Goal: Communication & Community: Answer question/provide support

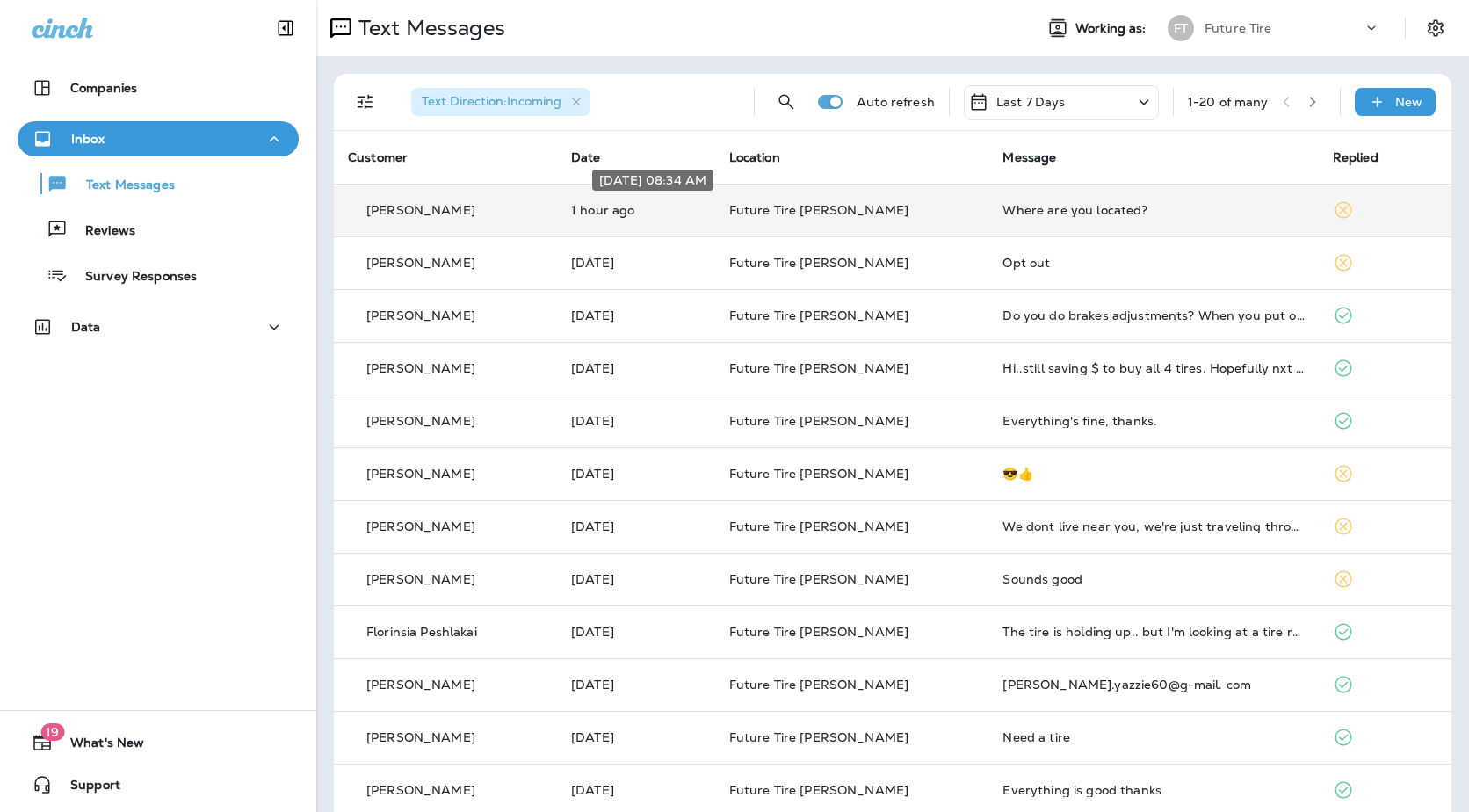
click at [701, 213] on p "1 hour ago" at bounding box center [635, 210] width 130 height 14
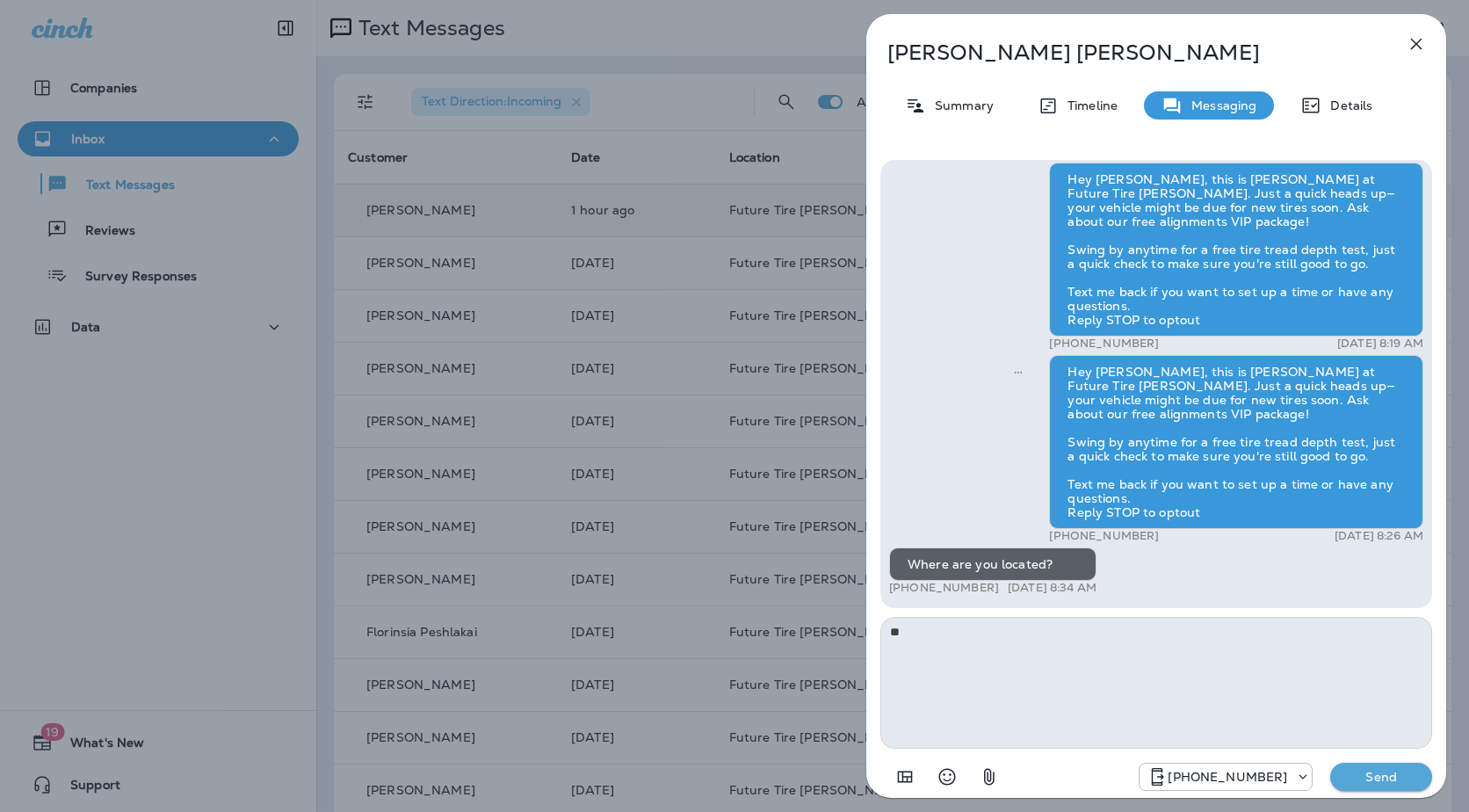
type textarea "*"
type textarea "**********"
click at [1394, 776] on p "Send" at bounding box center [1380, 776] width 74 height 16
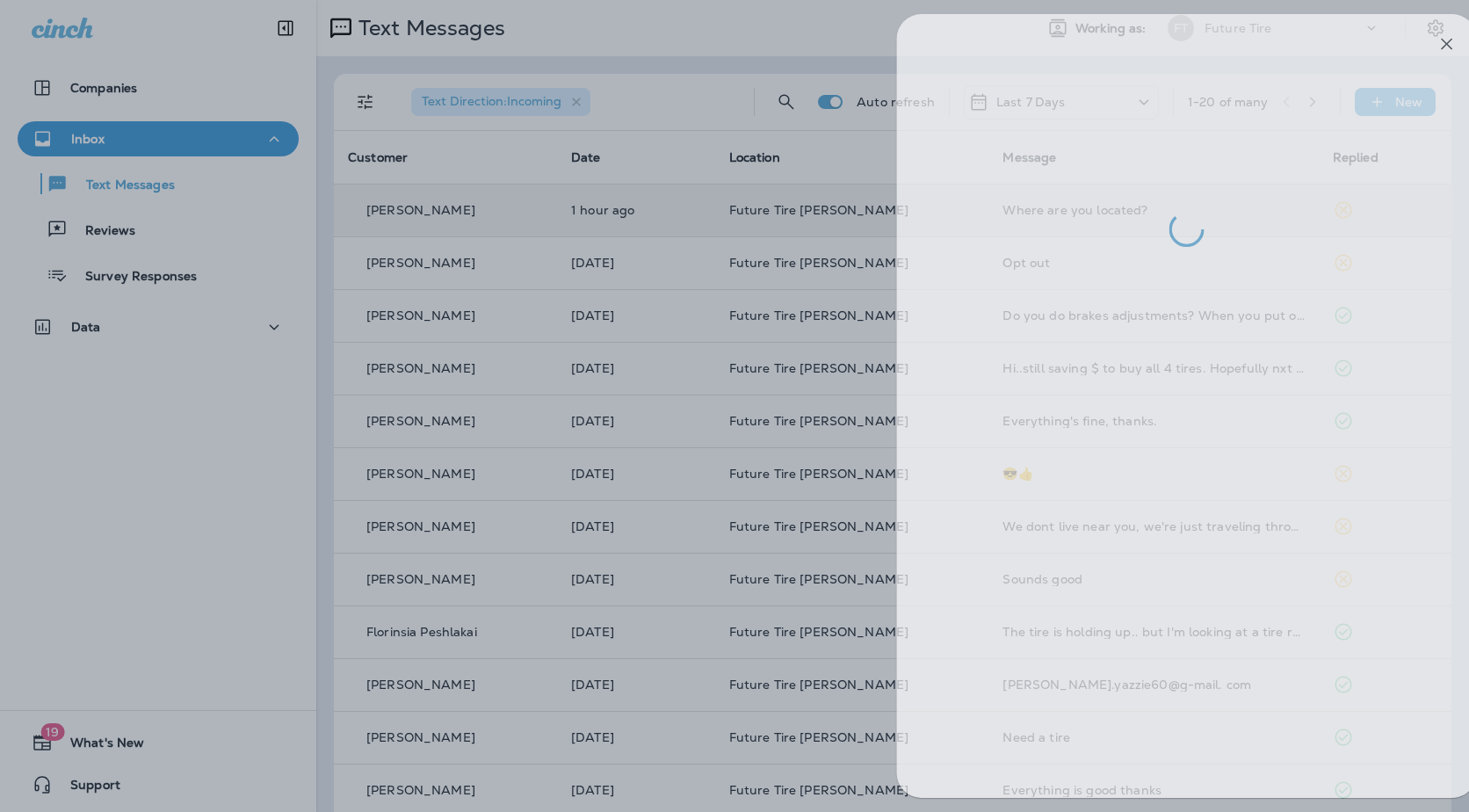
click at [540, 358] on div at bounding box center [765, 406] width 1469 height 812
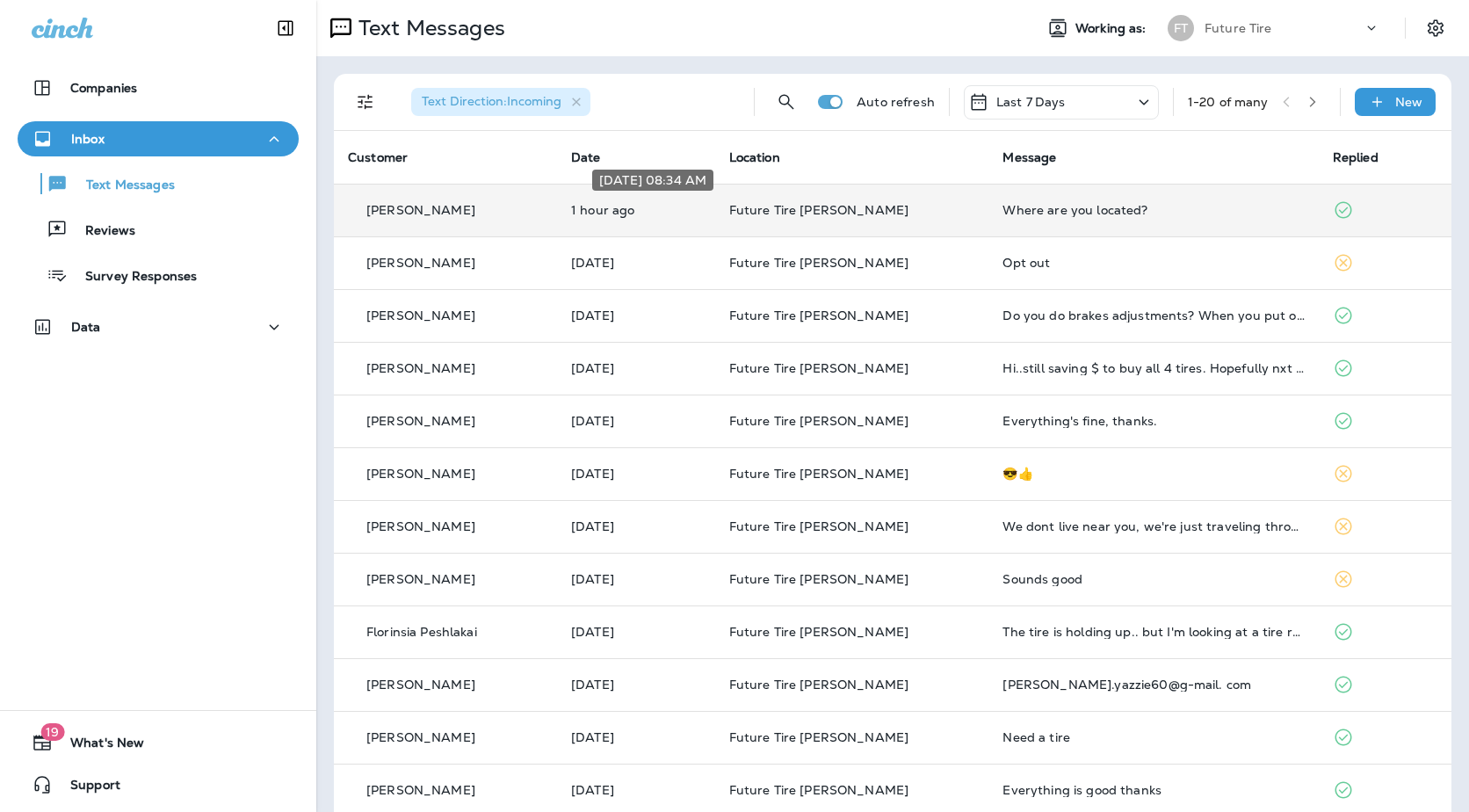
click at [701, 209] on p "1 hour ago" at bounding box center [635, 210] width 130 height 14
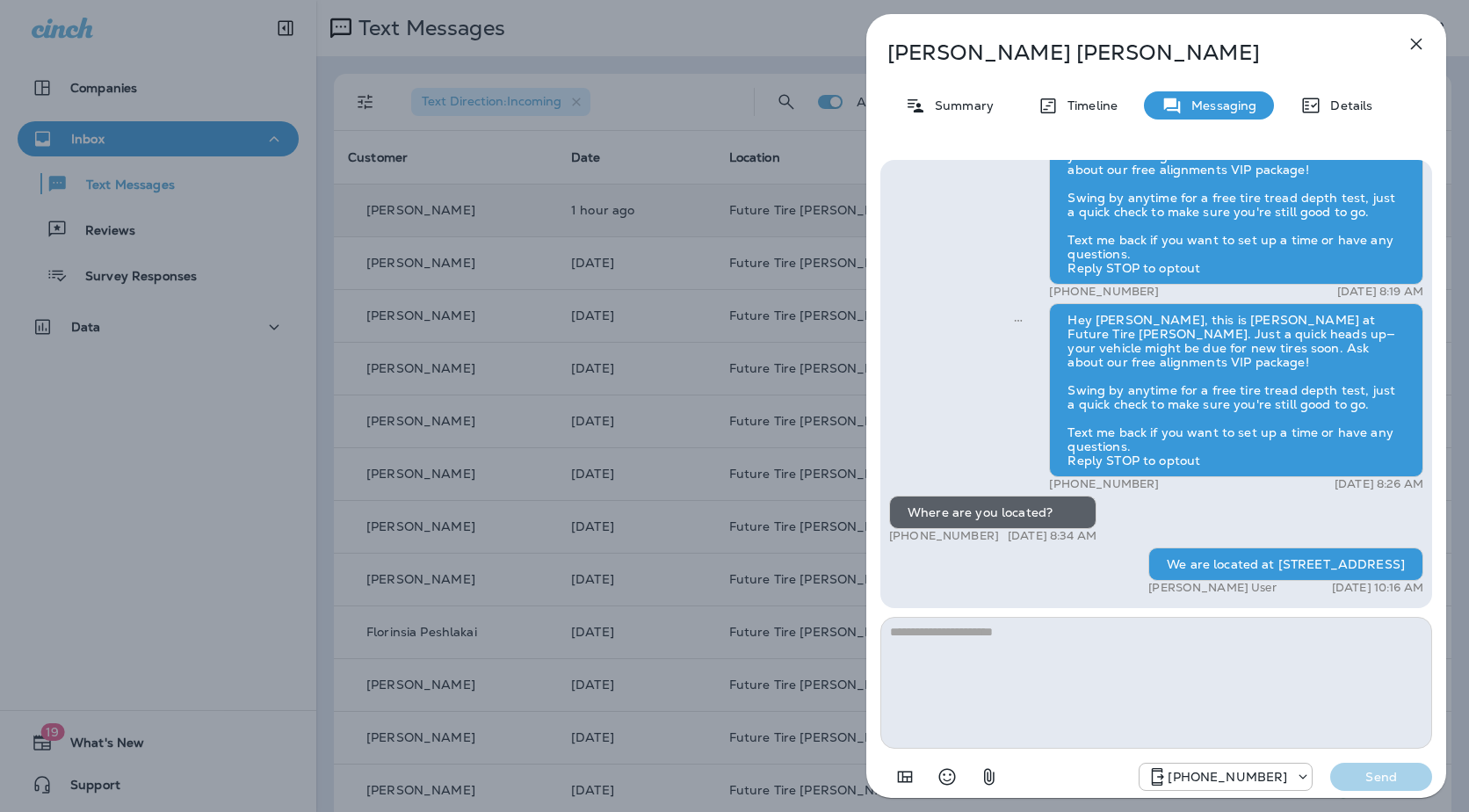
click at [723, 378] on div "[PERSON_NAME] Summary Timeline Messaging Details Hey [PERSON_NAME], this is [PE…" at bounding box center [734, 406] width 1469 height 812
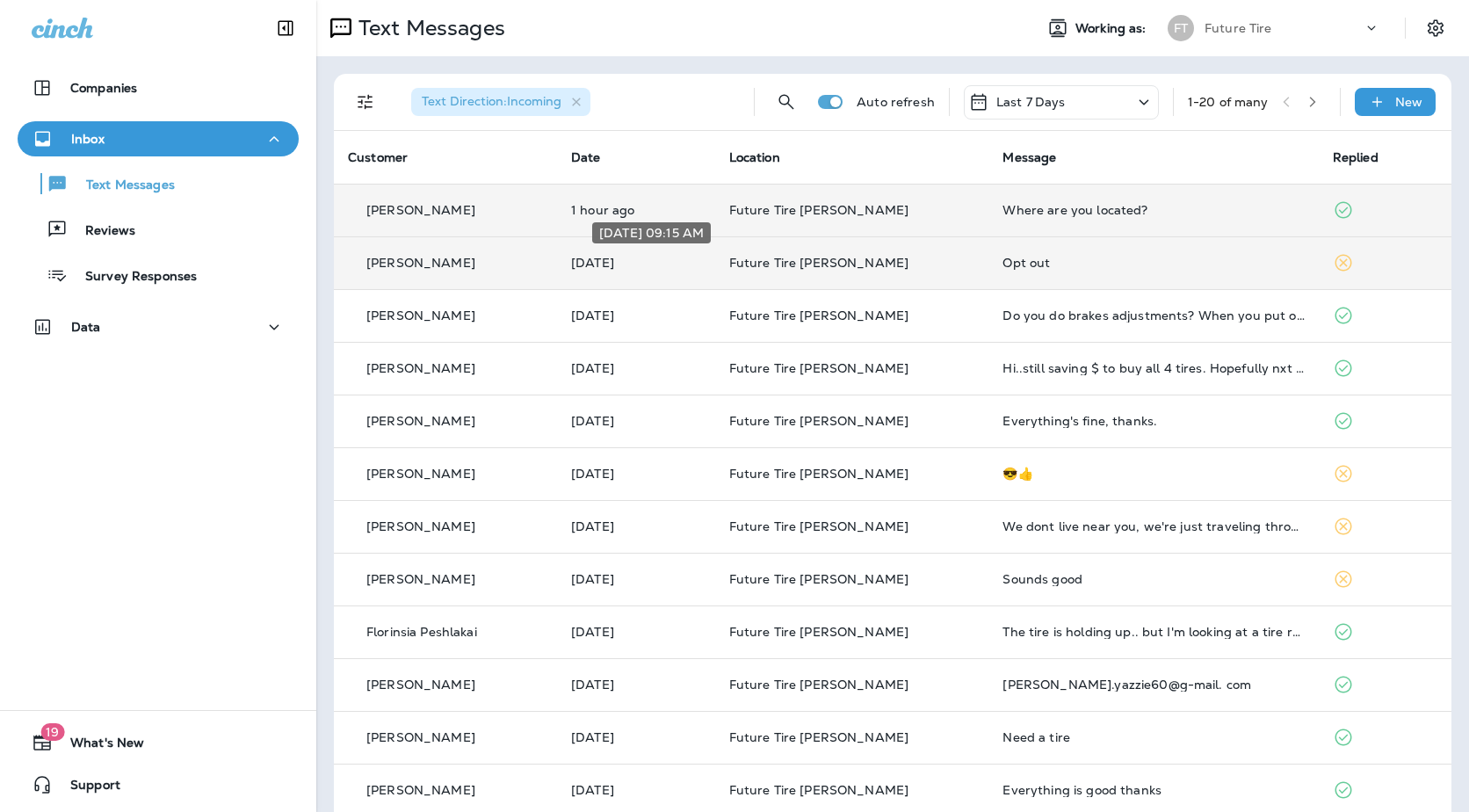
click at [683, 268] on p "[DATE]" at bounding box center [635, 262] width 130 height 14
click at [715, 163] on th "Date" at bounding box center [636, 157] width 159 height 53
click at [713, 222] on td "1 hour ago" at bounding box center [636, 210] width 159 height 53
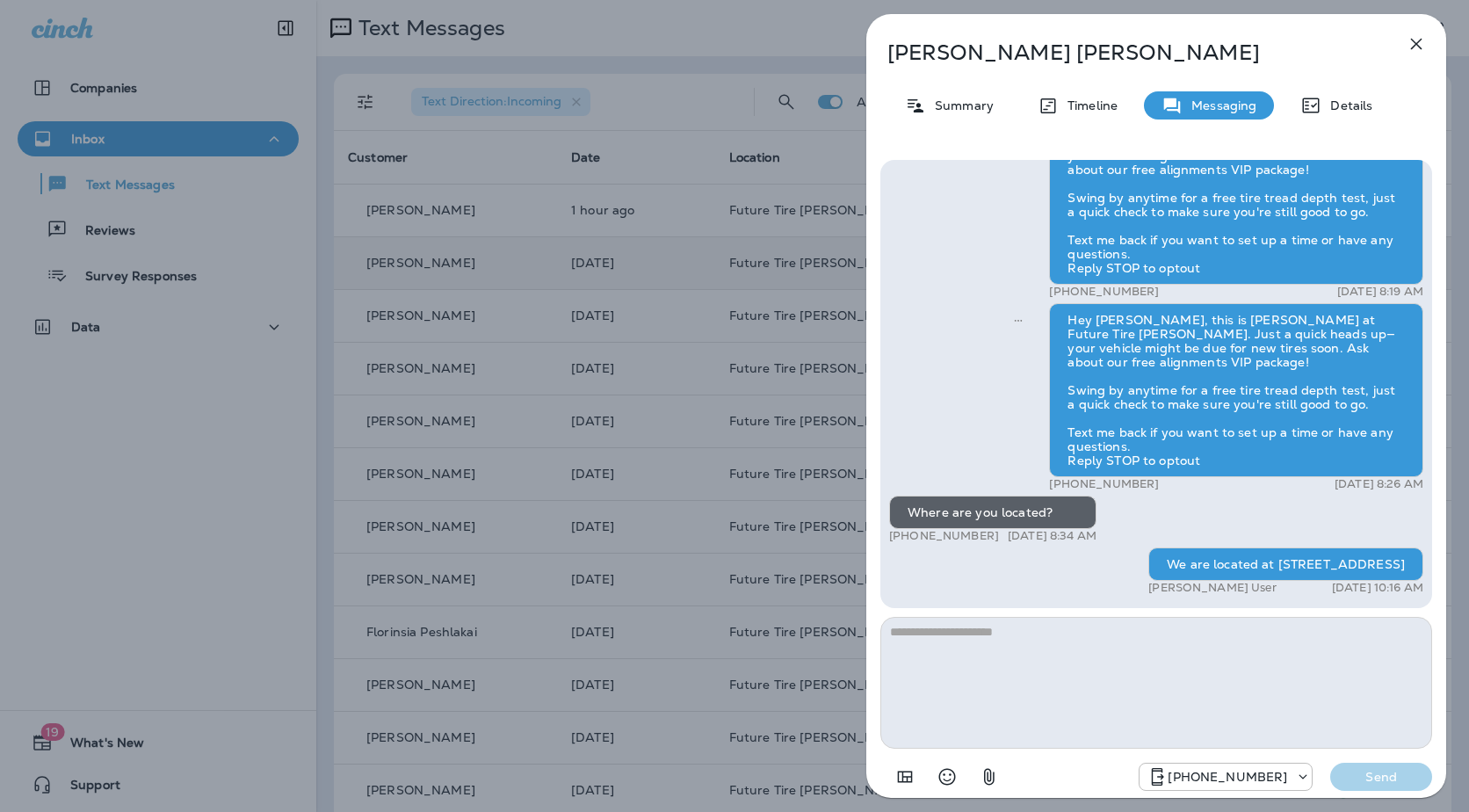
click at [672, 315] on div "[PERSON_NAME] Summary Timeline Messaging Details Hey [PERSON_NAME], this is [PE…" at bounding box center [734, 406] width 1469 height 812
